Goal: Find specific page/section: Find specific page/section

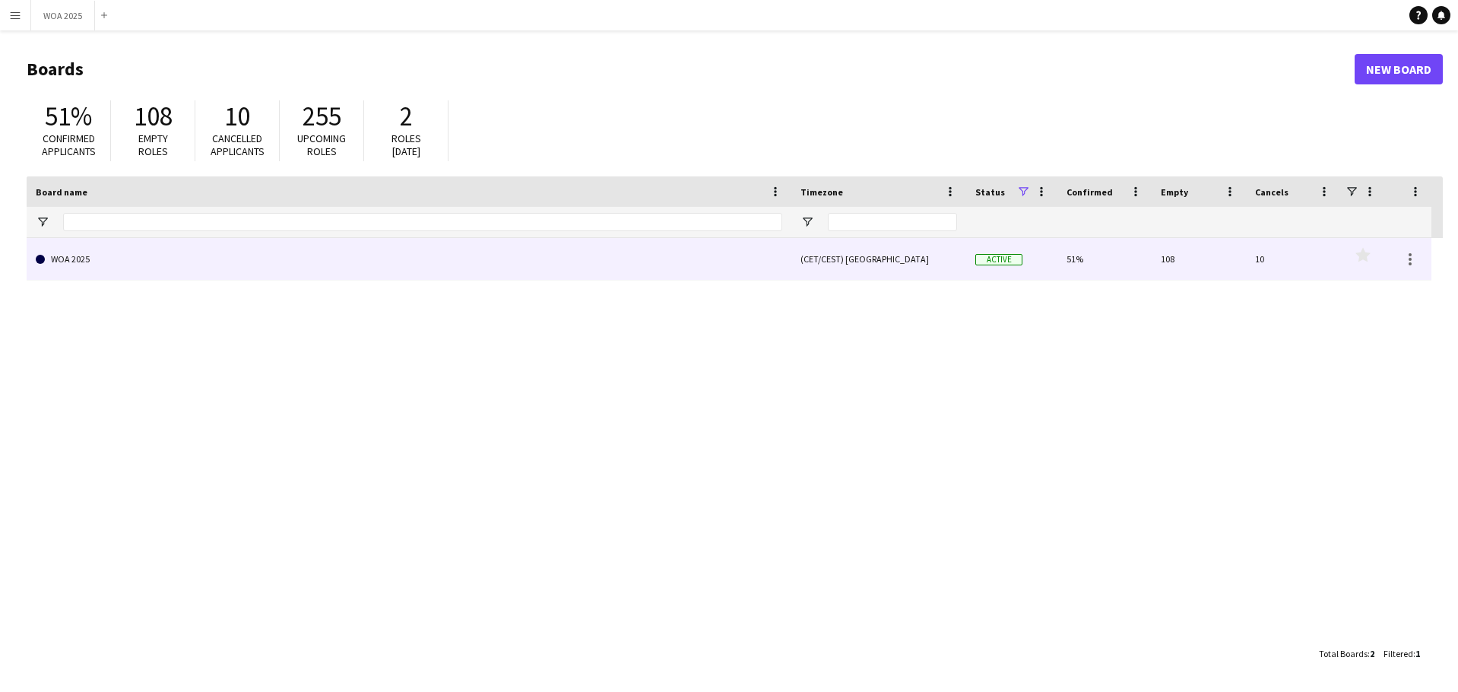
click at [640, 267] on link "WOA 2025" at bounding box center [409, 259] width 747 height 43
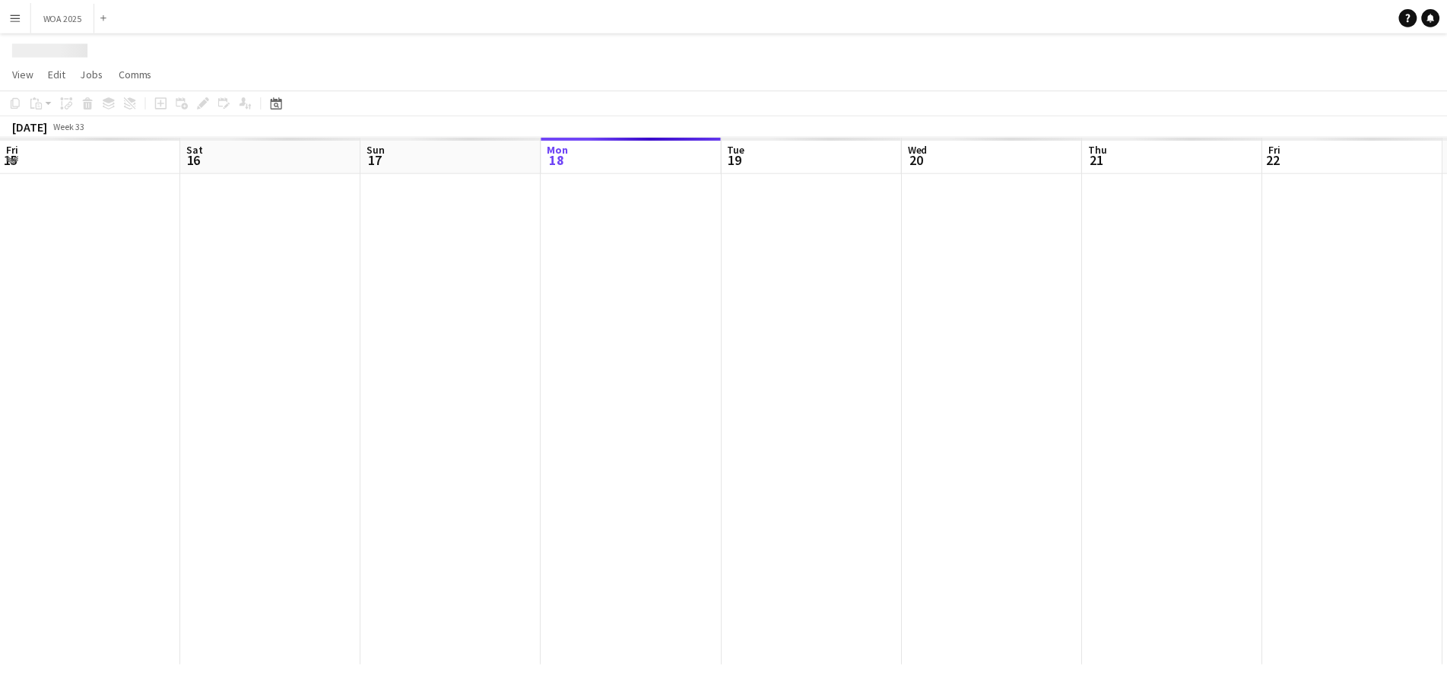
scroll to position [0, 363]
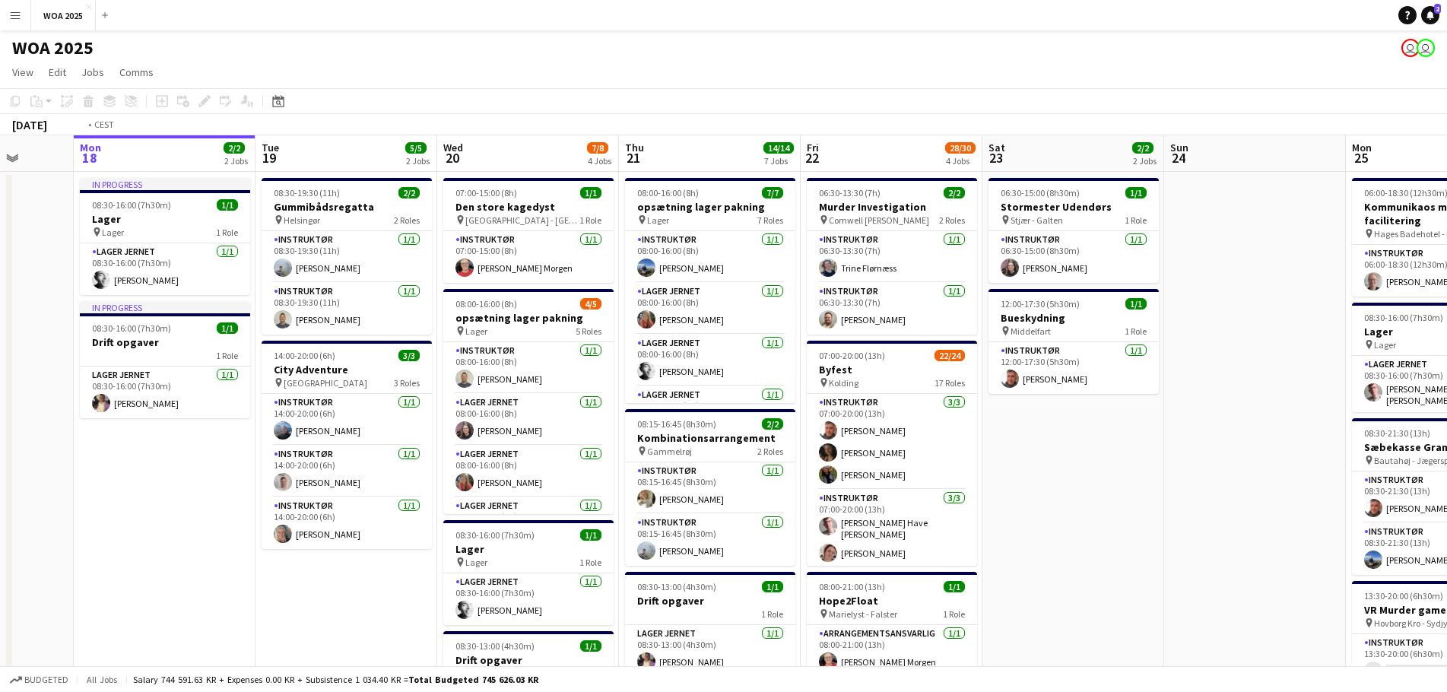
drag, startPoint x: 1293, startPoint y: 393, endPoint x: 820, endPoint y: 404, distance: 472.3
click at [818, 404] on app-calendar-viewport "Fri 15 5/7 3 Jobs Sat 16 Sun 17 Mon 18 2/2 2 Jobs Tue 19 5/5 2 Jobs Wed 20 7/8 …" at bounding box center [723, 653] width 1447 height 1036
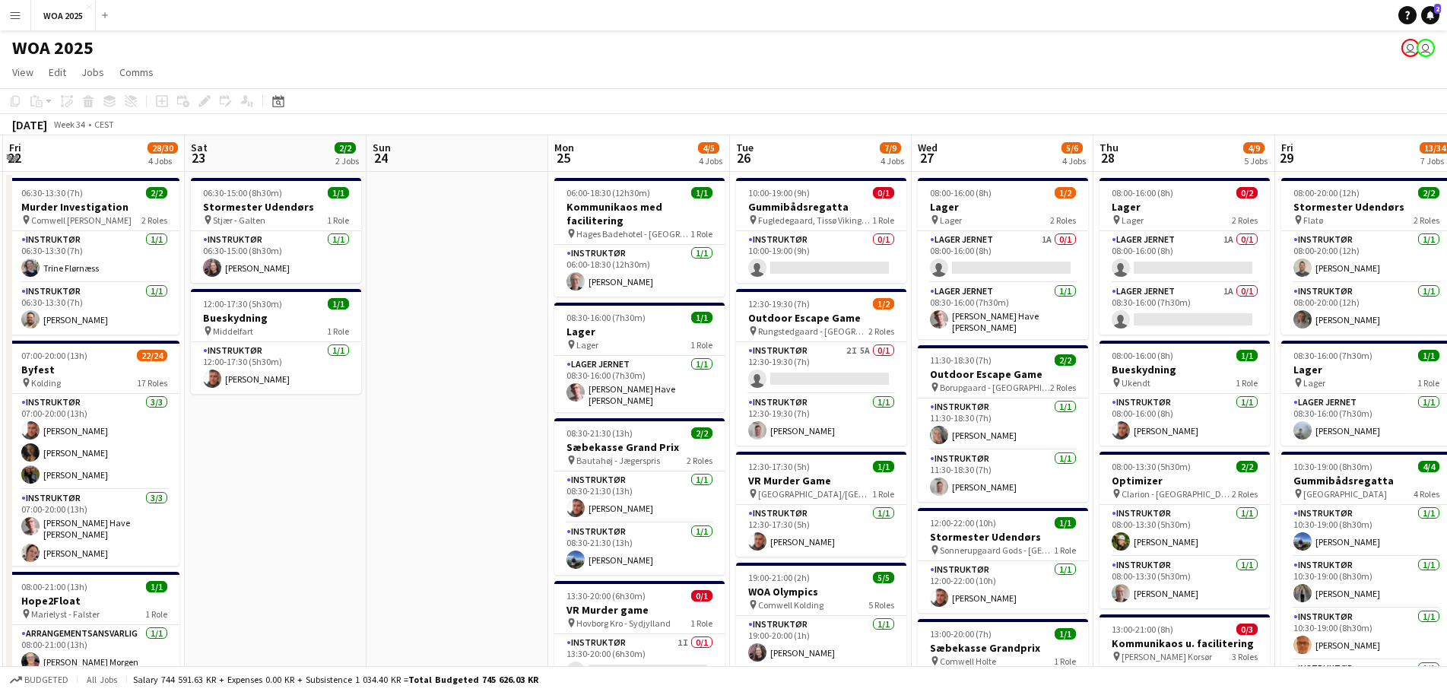
drag, startPoint x: 757, startPoint y: 382, endPoint x: 532, endPoint y: 376, distance: 225.2
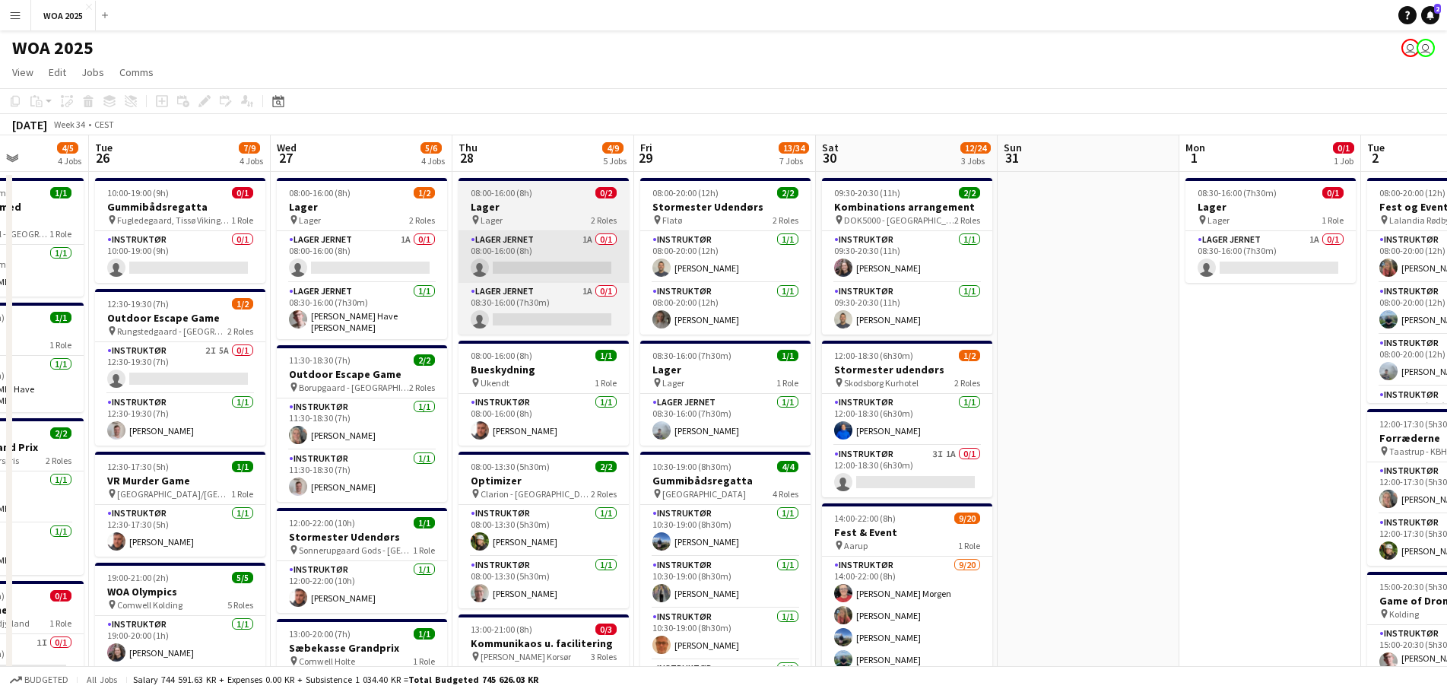
drag, startPoint x: 919, startPoint y: 297, endPoint x: 522, endPoint y: 242, distance: 401.4
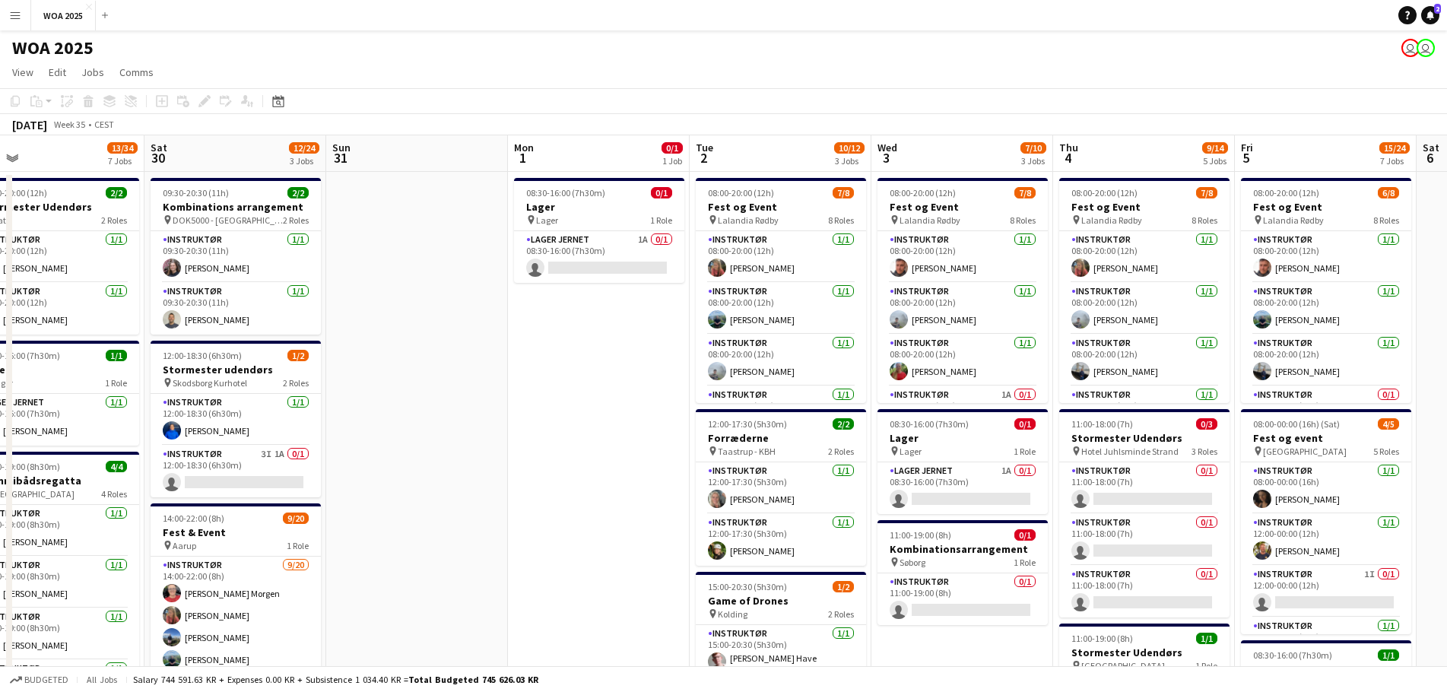
drag, startPoint x: 1041, startPoint y: 255, endPoint x: 367, endPoint y: 195, distance: 676.4
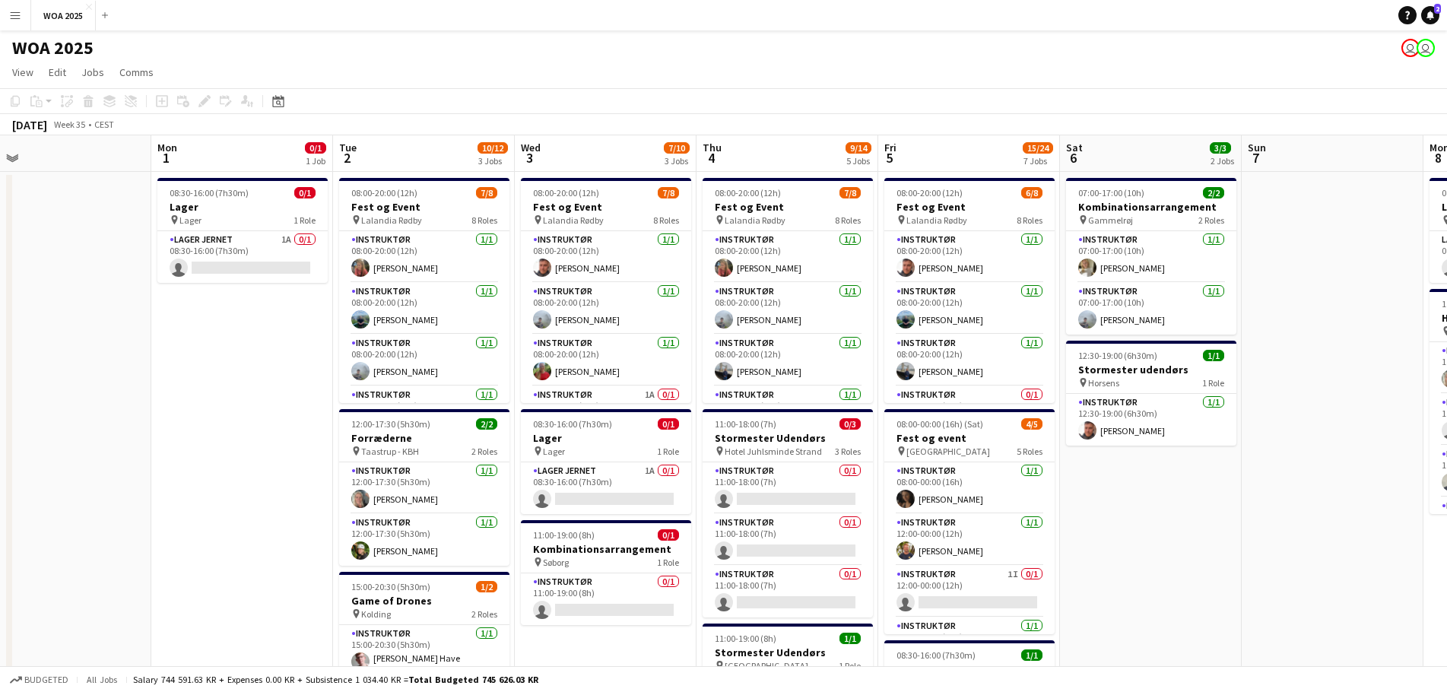
scroll to position [0, 562]
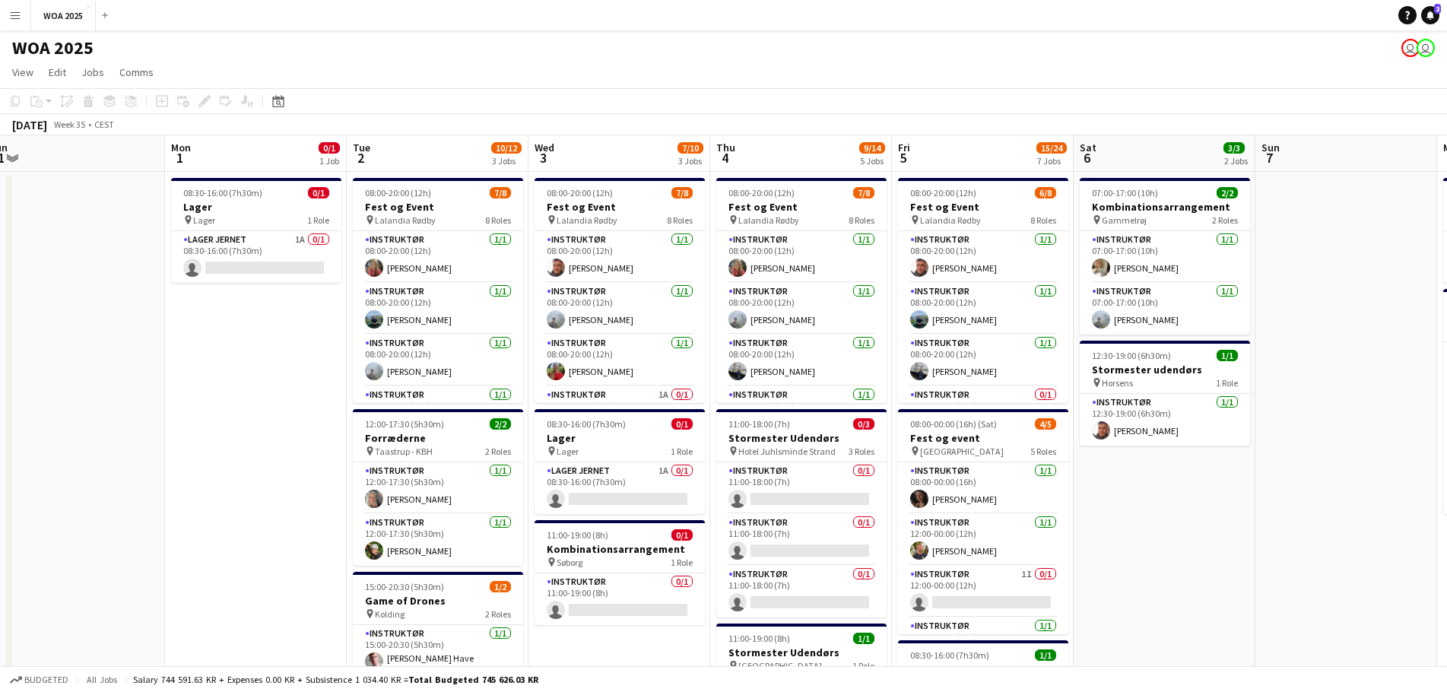
drag, startPoint x: 880, startPoint y: 322, endPoint x: 580, endPoint y: 265, distance: 305.0
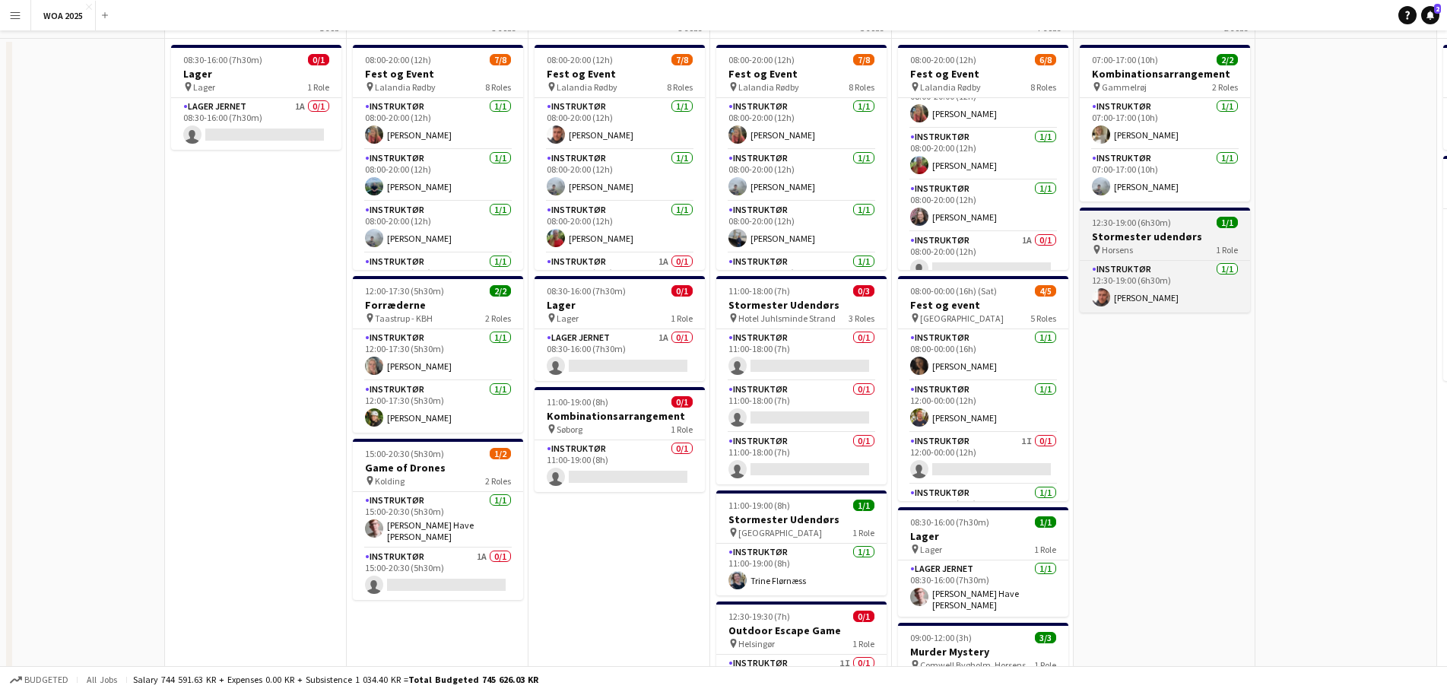
scroll to position [0, 0]
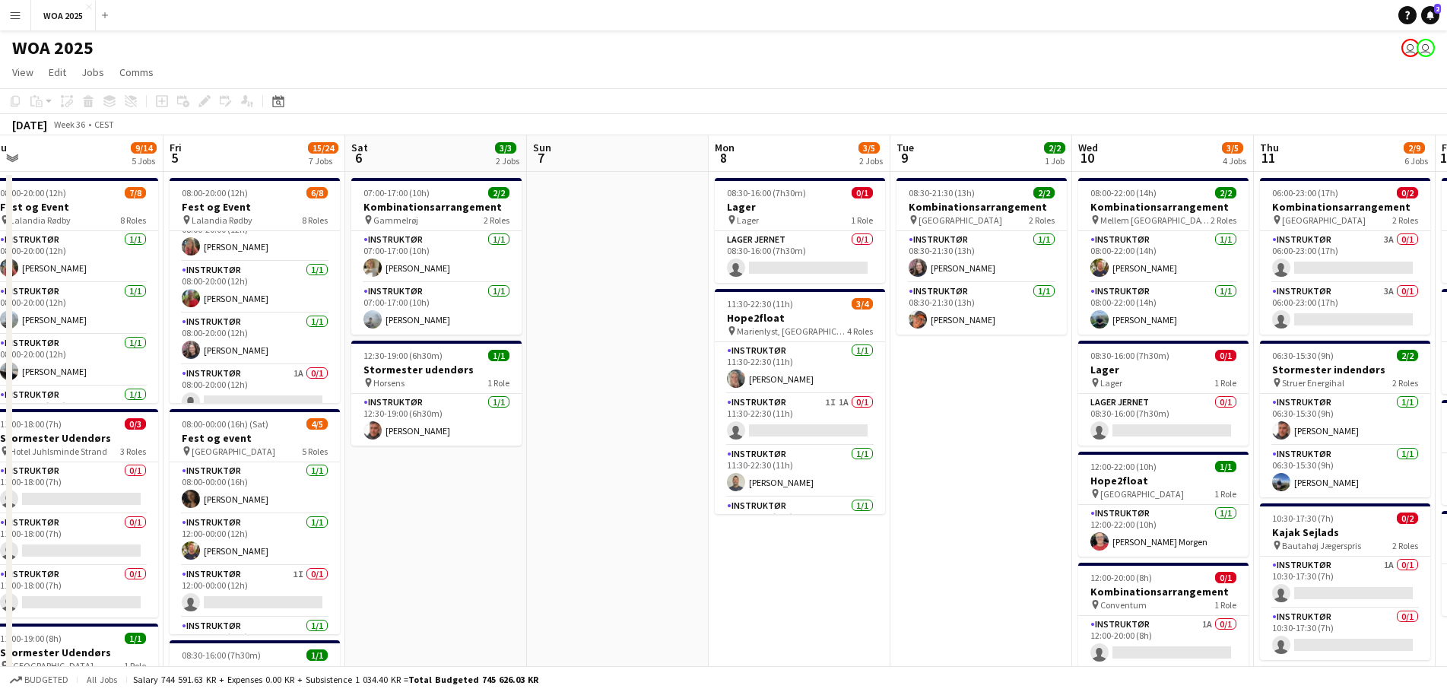
drag, startPoint x: 1236, startPoint y: 370, endPoint x: 508, endPoint y: 314, distance: 729.8
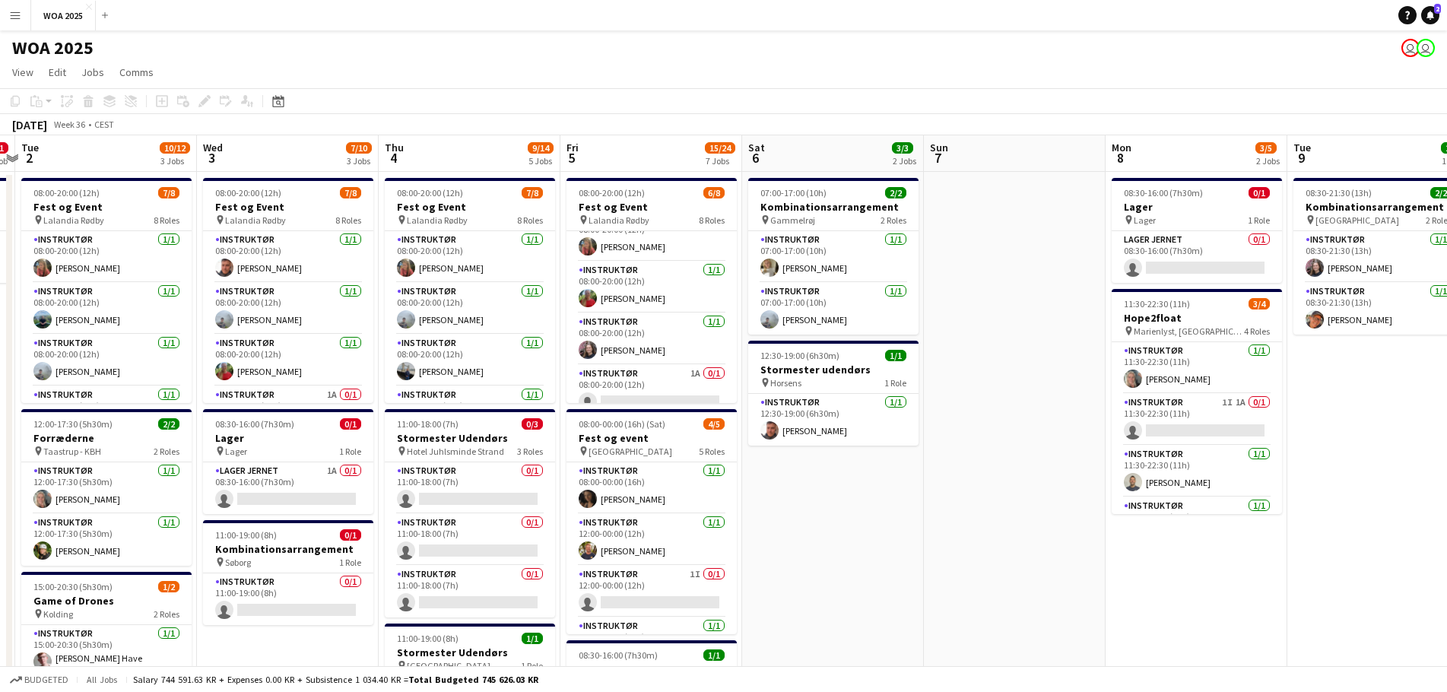
drag, startPoint x: 1000, startPoint y: 404, endPoint x: 1375, endPoint y: 370, distance: 376.4
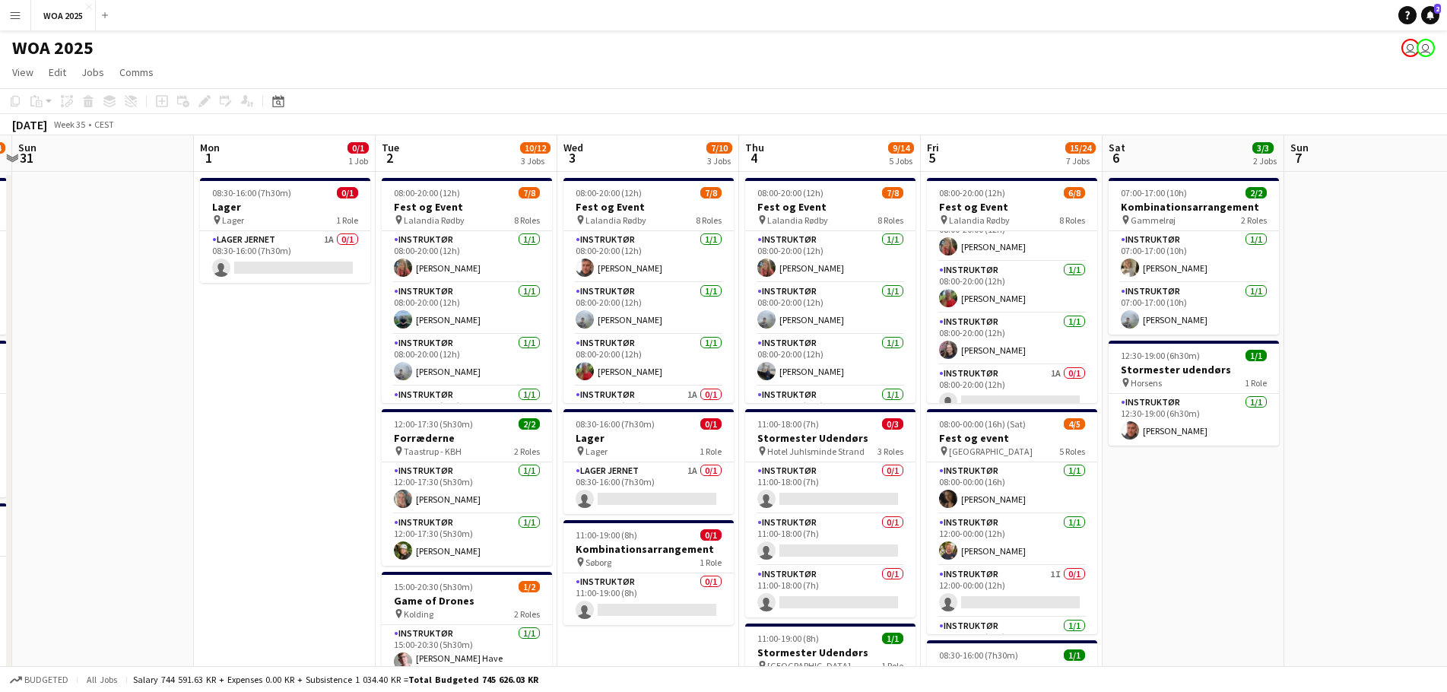
drag, startPoint x: 953, startPoint y: 546, endPoint x: 1252, endPoint y: 502, distance: 302.1
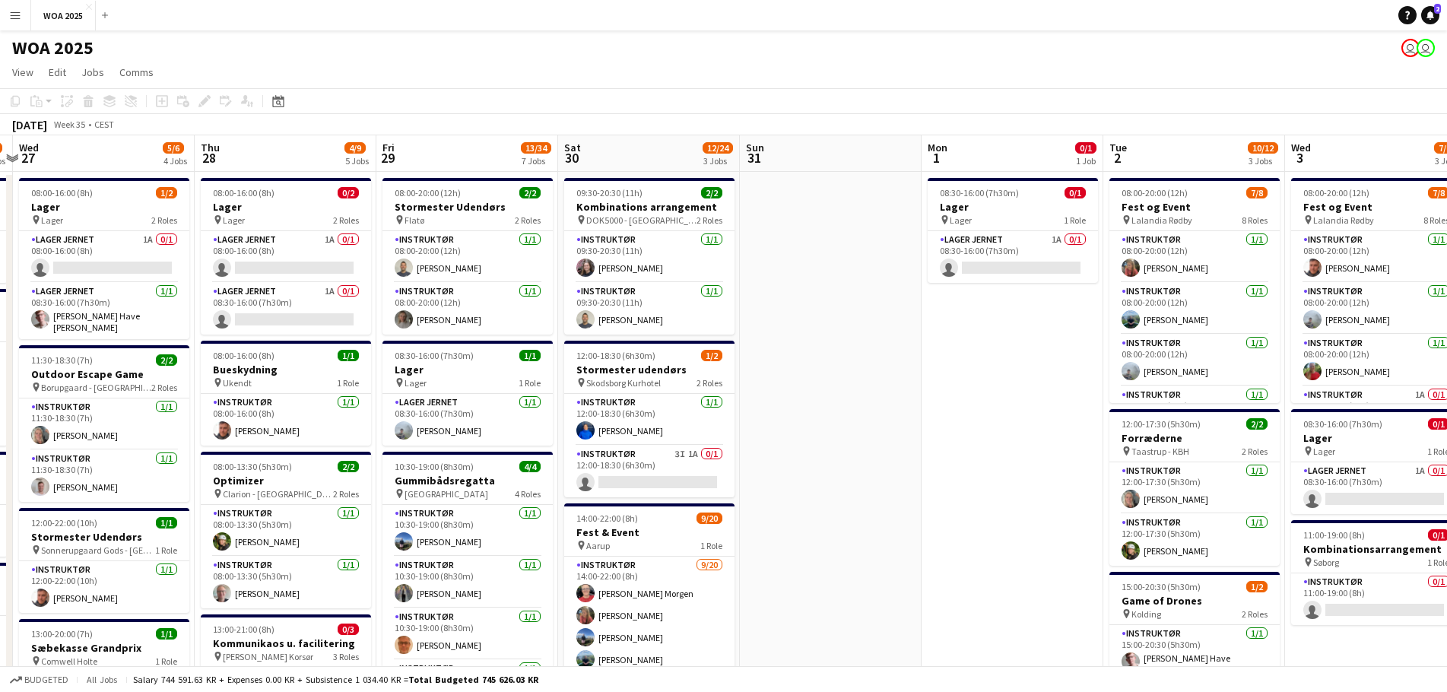
drag, startPoint x: 716, startPoint y: 406, endPoint x: 993, endPoint y: 408, distance: 277.5
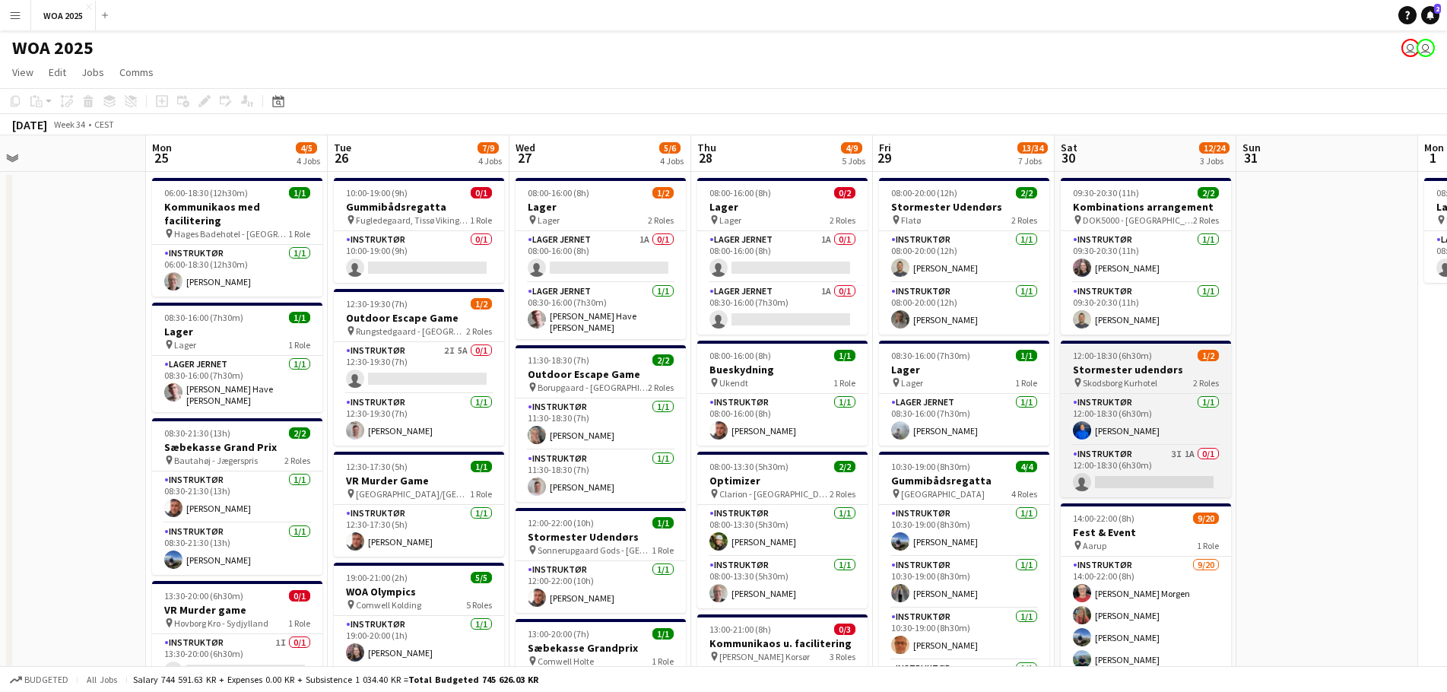
drag, startPoint x: 828, startPoint y: 406, endPoint x: 1225, endPoint y: 367, distance: 398.8
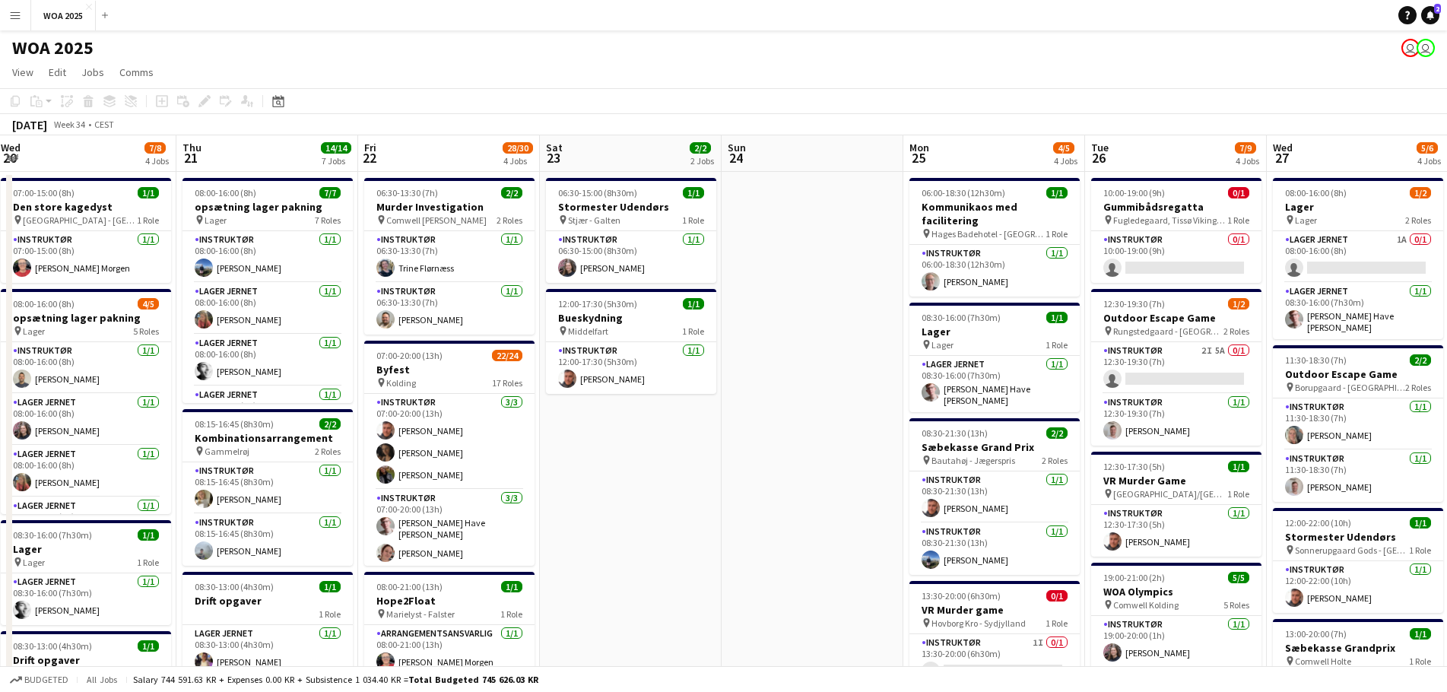
drag, startPoint x: 123, startPoint y: 306, endPoint x: 899, endPoint y: 322, distance: 775.8
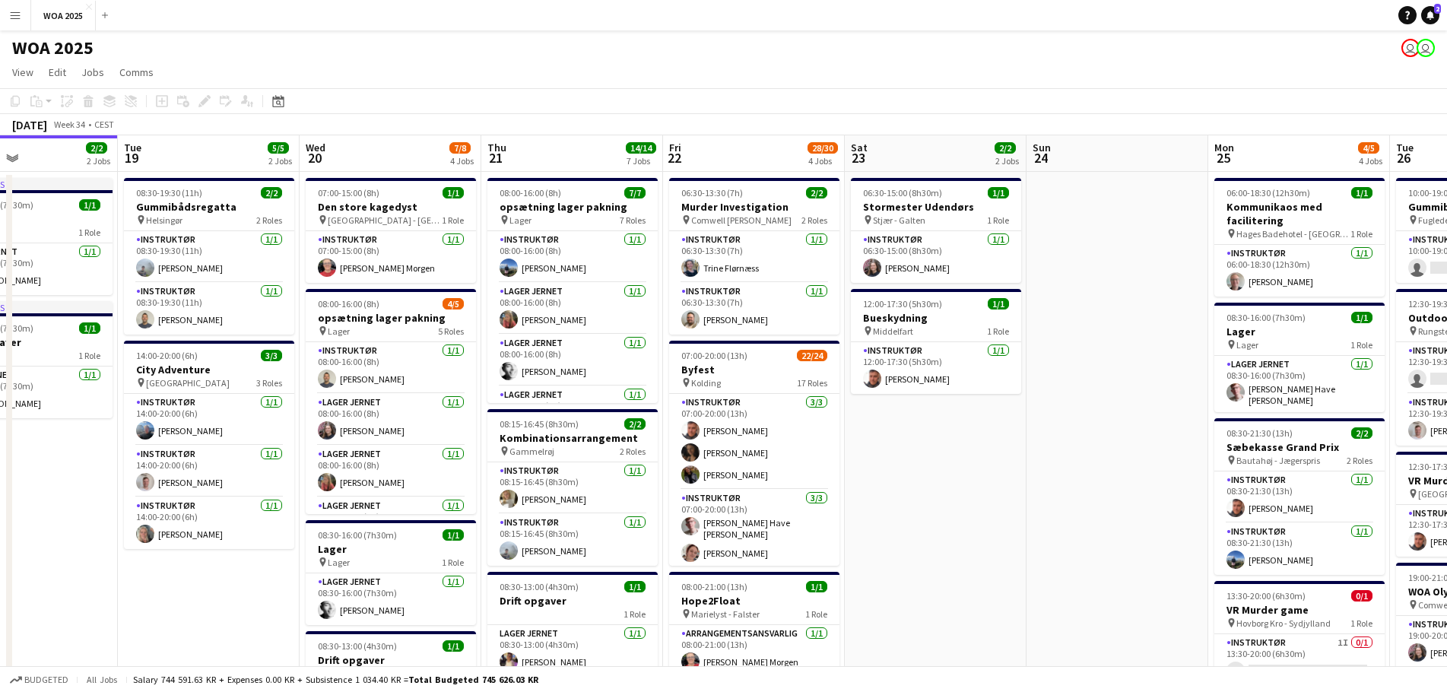
scroll to position [0, 427]
drag, startPoint x: 653, startPoint y: 410, endPoint x: 910, endPoint y: 398, distance: 257.3
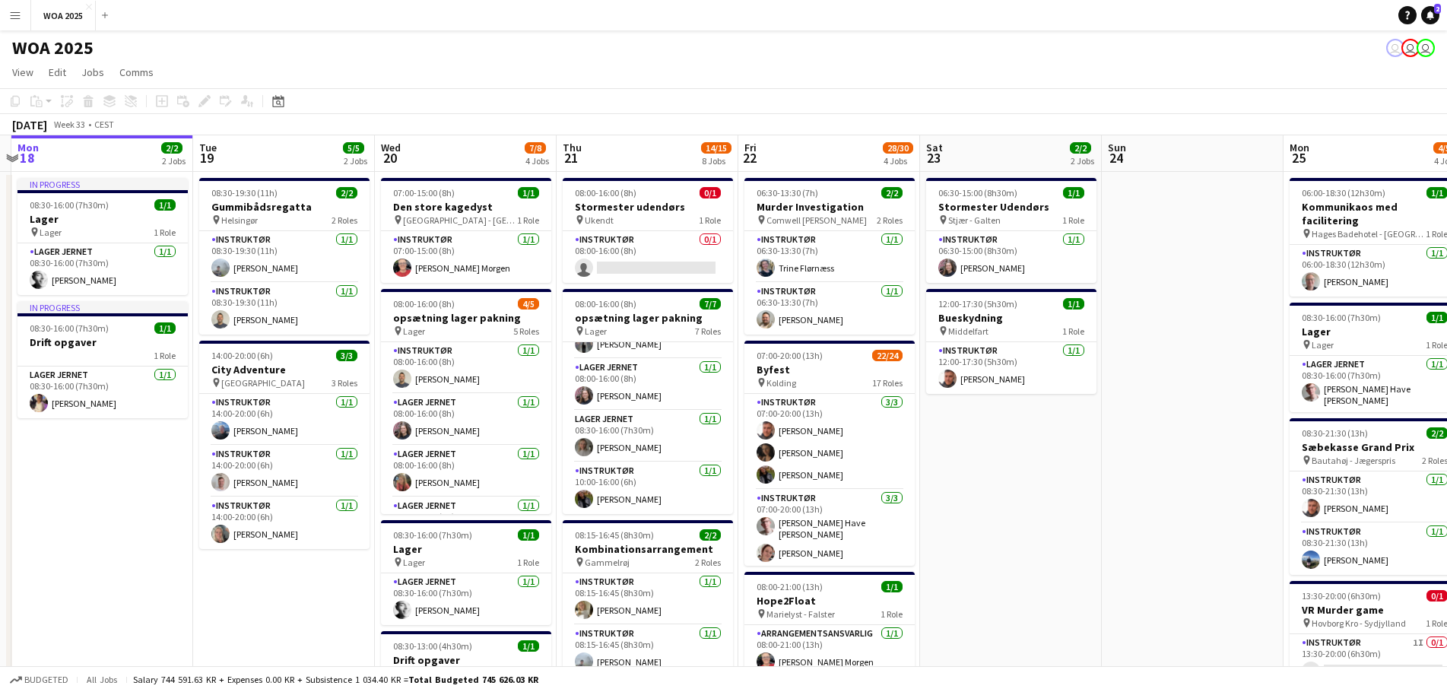
scroll to position [0, 356]
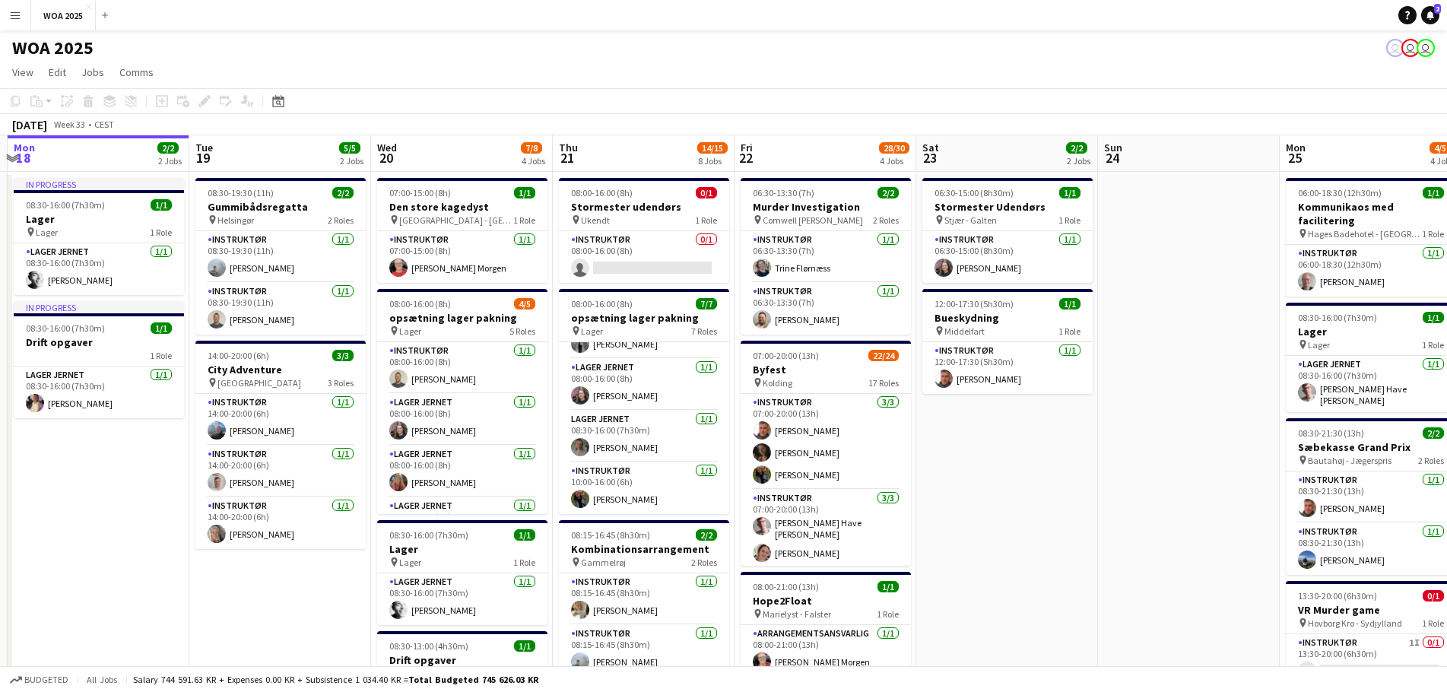
drag, startPoint x: 166, startPoint y: 614, endPoint x: 236, endPoint y: 598, distance: 72.3
